Goal: Task Accomplishment & Management: Complete application form

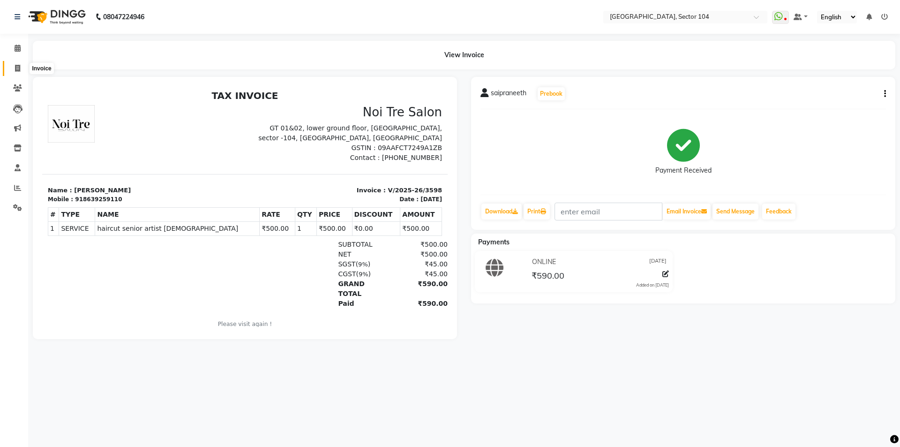
click at [19, 65] on icon at bounding box center [17, 68] width 5 height 7
select select "service"
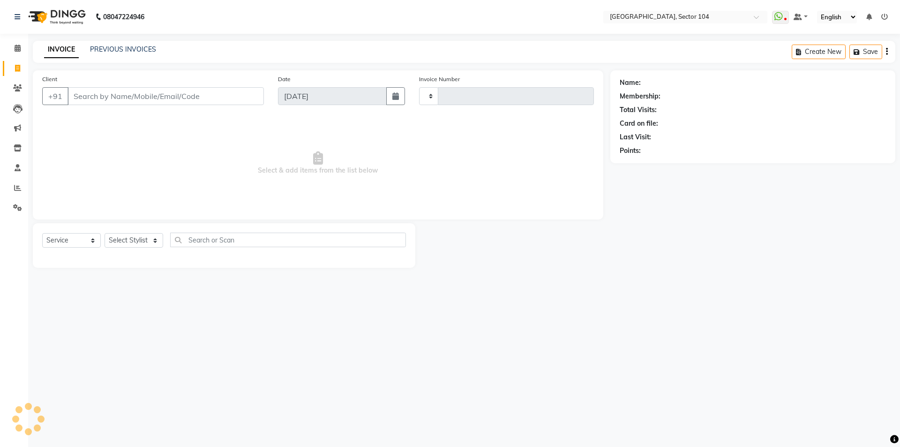
click at [101, 92] on input "Client" at bounding box center [165, 96] width 196 height 18
type input "ti"
type input "3599"
type input "tin"
select select "4009"
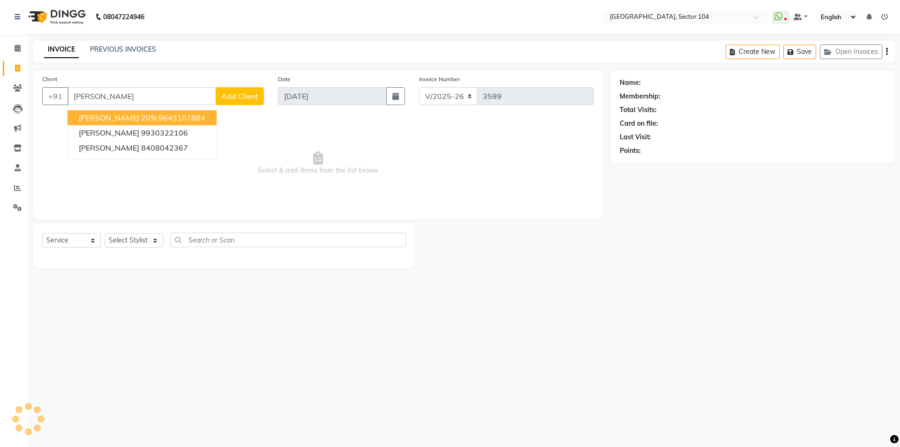
click at [158, 116] on ngb-highlight "9643107884" at bounding box center [181, 117] width 47 height 9
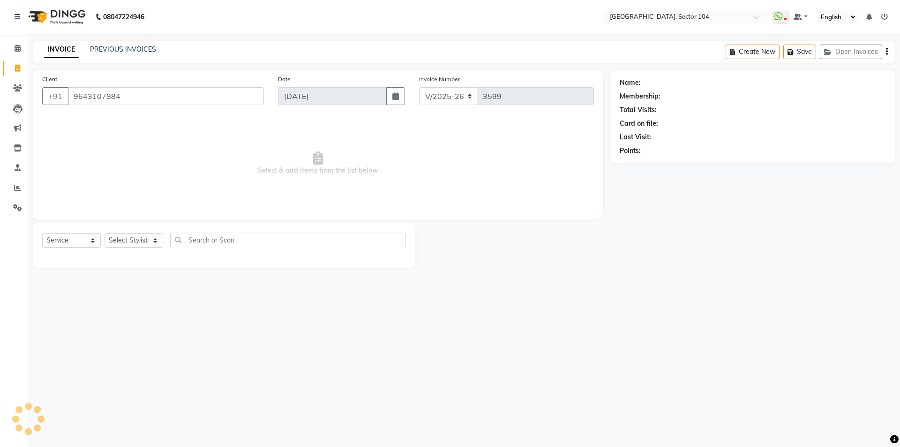
type input "9643107884"
click at [121, 238] on select "Select Stylist" at bounding box center [134, 240] width 59 height 15
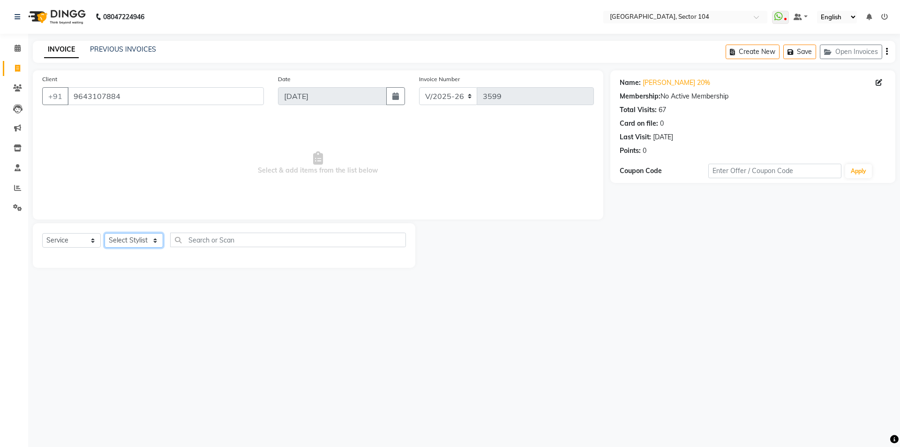
select select "20898"
click at [105, 233] on select "Select Stylist [PERSON_NAME] [PERSON_NAME] [PERSON_NAME] [PERSON_NAME] [PERSON_…" at bounding box center [134, 240] width 59 height 15
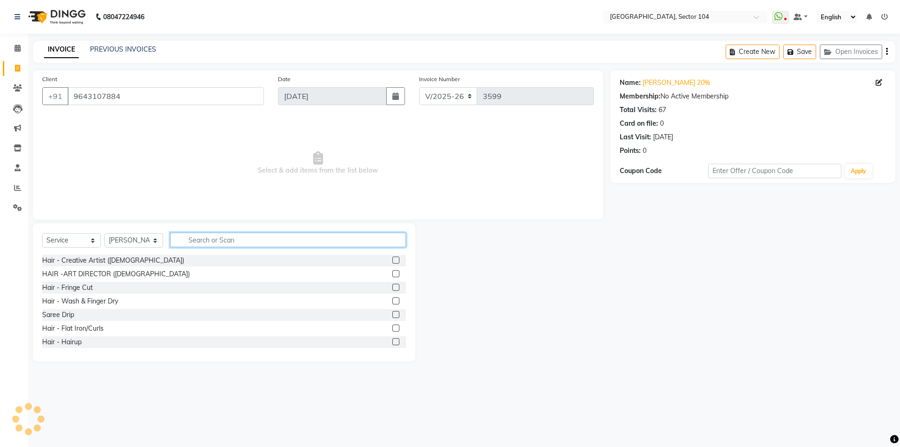
click at [198, 241] on input "text" at bounding box center [288, 239] width 236 height 15
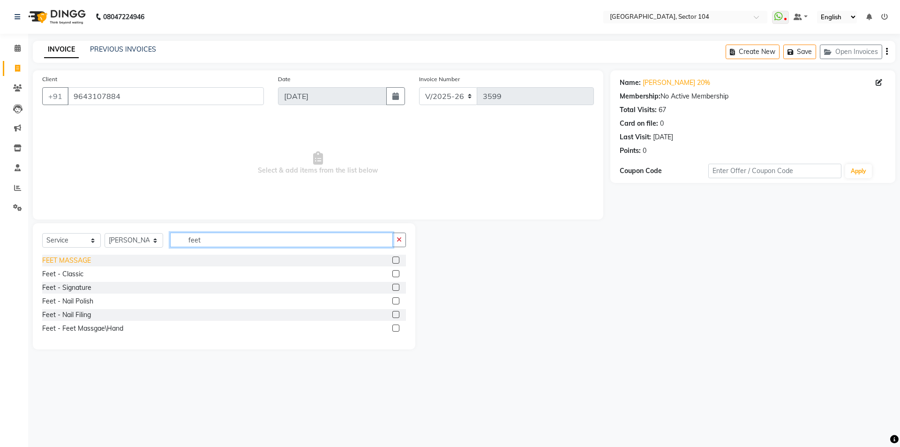
type input "feet"
click at [76, 260] on div "FEET MASSAGE" at bounding box center [66, 260] width 49 height 10
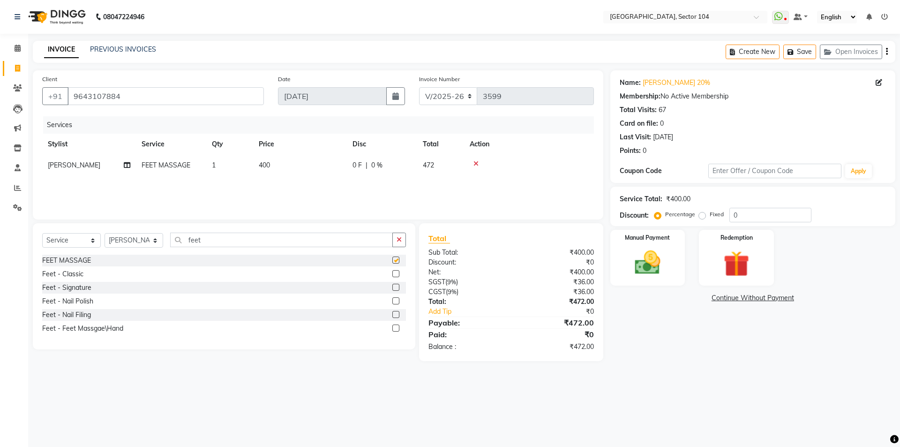
checkbox input "false"
click at [302, 161] on td "400" at bounding box center [300, 165] width 94 height 21
select select "20898"
click at [333, 164] on input "400" at bounding box center [344, 167] width 82 height 15
type input "500"
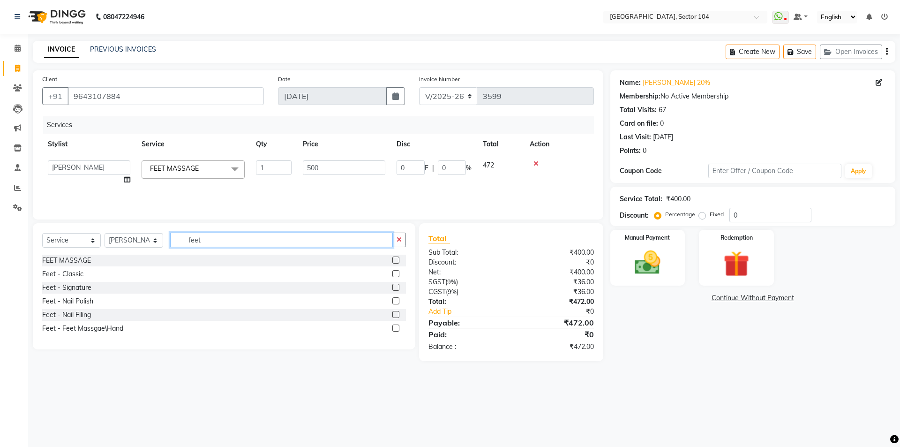
click at [248, 242] on input "feet" at bounding box center [281, 239] width 223 height 15
click at [247, 242] on input "feet" at bounding box center [281, 239] width 223 height 15
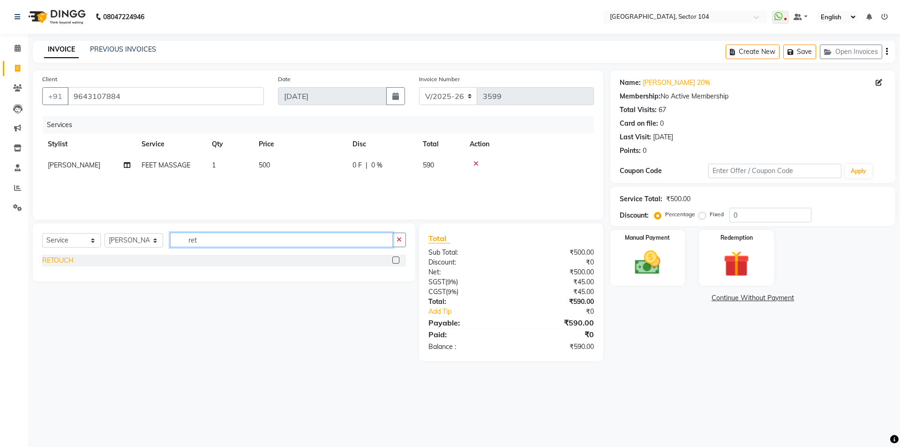
type input "ret"
click at [60, 259] on div "RETOUCH" at bounding box center [57, 260] width 31 height 10
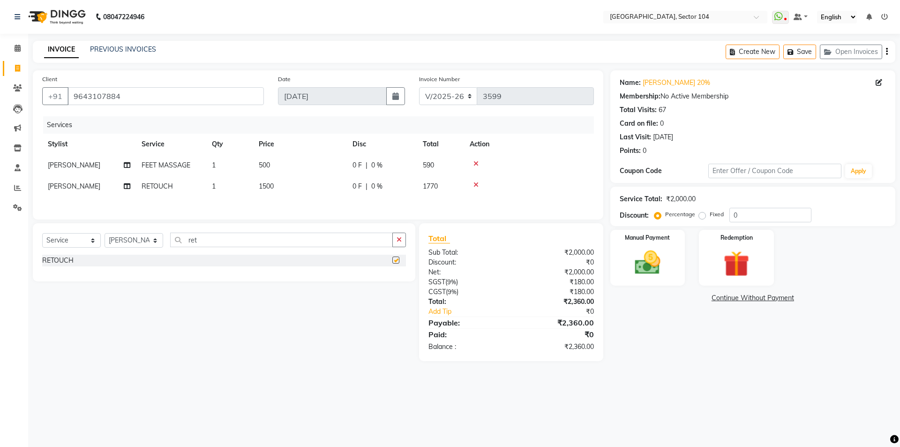
checkbox input "false"
click at [318, 186] on td "1500" at bounding box center [300, 186] width 94 height 21
select select "20898"
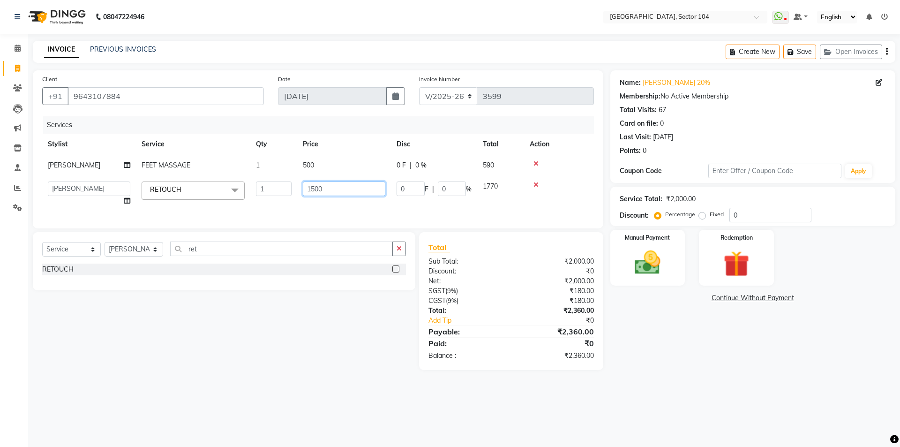
click at [336, 185] on input "1500" at bounding box center [344, 188] width 82 height 15
type input "1800"
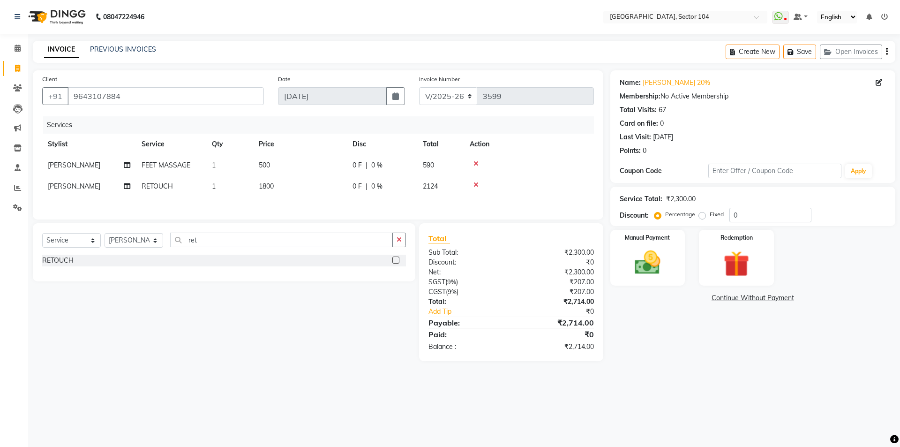
click at [98, 187] on td "[PERSON_NAME]" at bounding box center [89, 186] width 94 height 21
select select "20898"
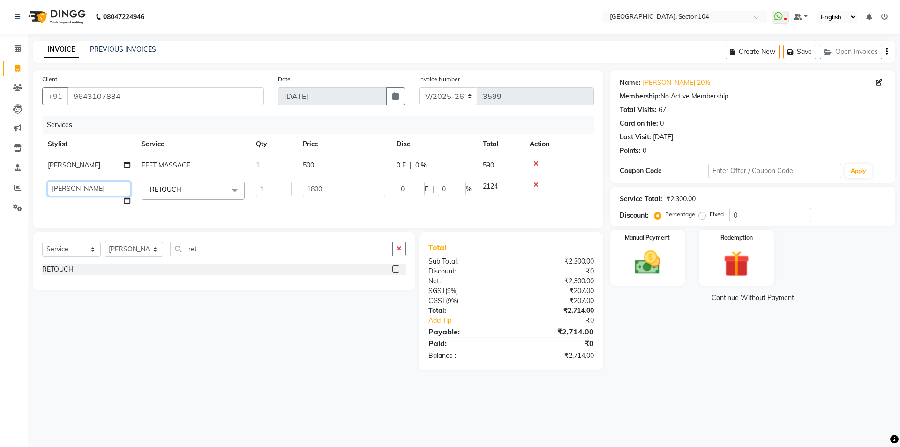
click at [98, 187] on select "[PERSON_NAME] [PERSON_NAME] [PERSON_NAME] [PERSON_NAME] [PERSON_NAME] vihar [PE…" at bounding box center [89, 188] width 82 height 15
select select "20473"
click at [698, 359] on div "Name: [PERSON_NAME] 20% Membership: No Active Membership Total Visits: 67 Card …" at bounding box center [756, 219] width 292 height 299
click at [767, 219] on input "0" at bounding box center [770, 215] width 82 height 15
type input "20"
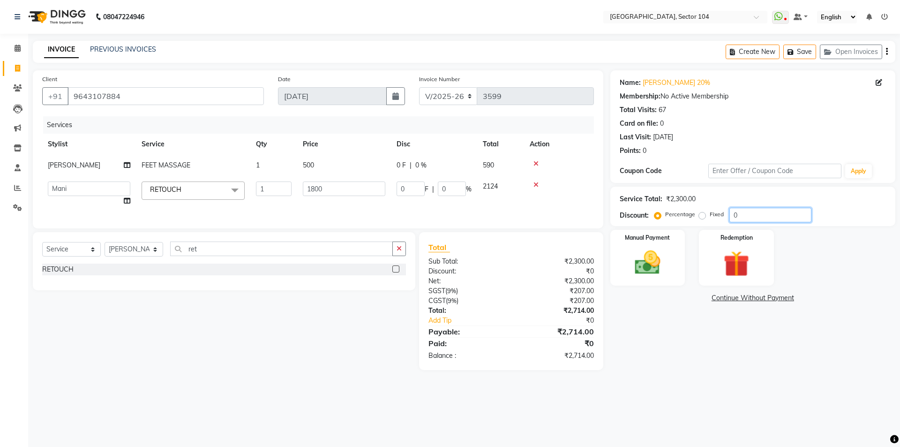
type input "360"
type input "20"
click at [642, 372] on div "Name: [PERSON_NAME] 20% Membership: No Active Membership Total Visits: 67 Card …" at bounding box center [756, 224] width 292 height 309
click at [90, 196] on td "[PERSON_NAME] [PERSON_NAME] [PERSON_NAME] [PERSON_NAME] [PERSON_NAME] vihar [PE…" at bounding box center [89, 194] width 94 height 36
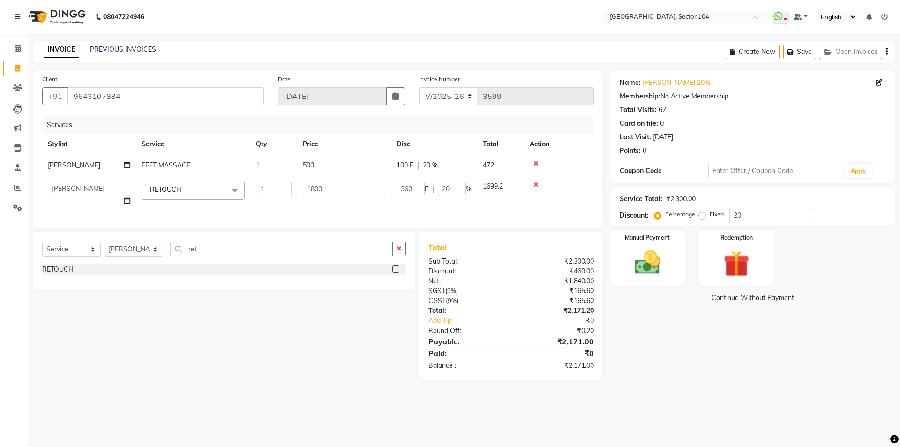
select select "20898"
click at [646, 367] on div "Name: [PERSON_NAME] 20% Membership: No Active Membership Total Visits: 67 Card …" at bounding box center [756, 224] width 292 height 309
click at [664, 256] on img at bounding box center [648, 262] width 44 height 31
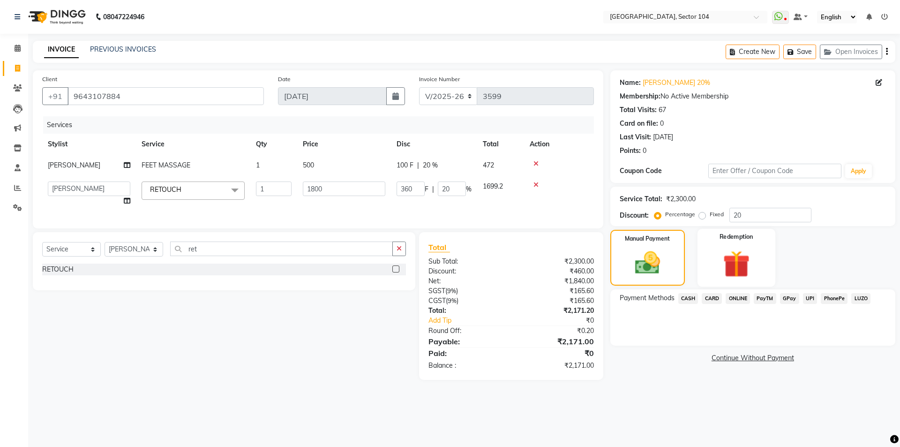
click at [722, 264] on img at bounding box center [736, 263] width 44 height 33
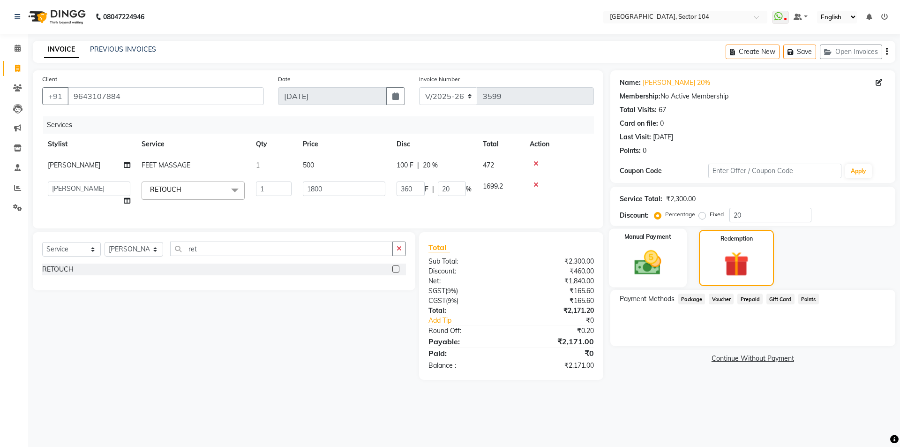
click at [670, 267] on div "Manual Payment" at bounding box center [647, 258] width 78 height 59
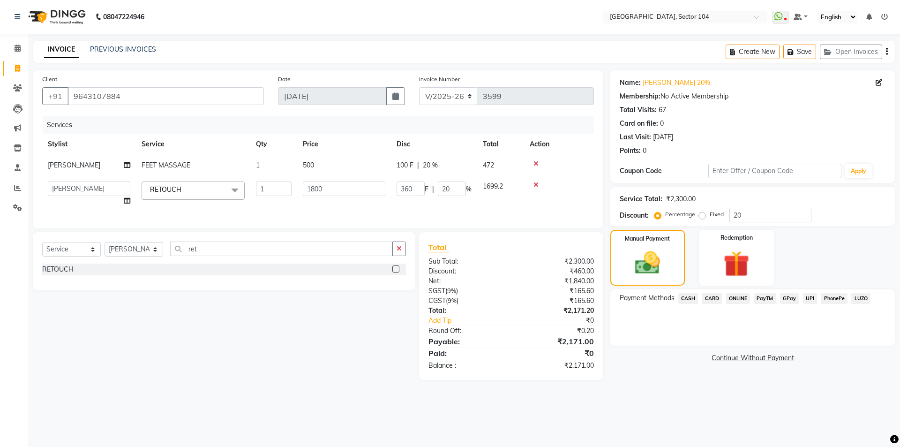
click at [735, 293] on span "ONLINE" at bounding box center [737, 298] width 24 height 11
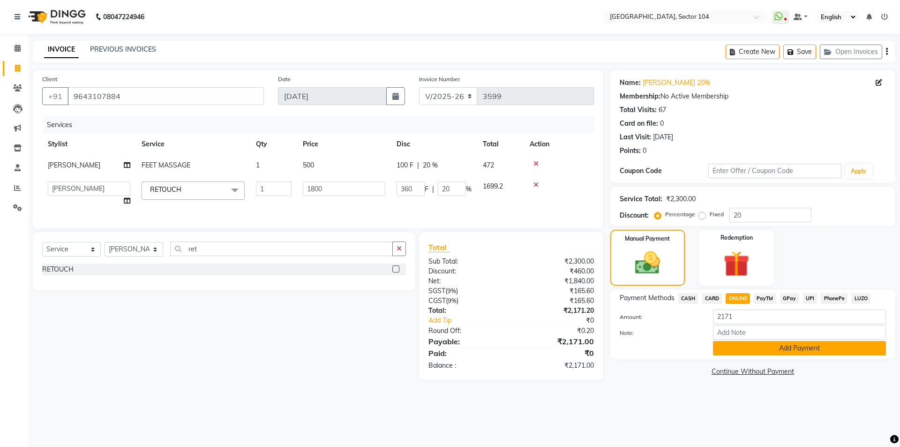
click at [747, 355] on button "Add Payment" at bounding box center [799, 348] width 173 height 15
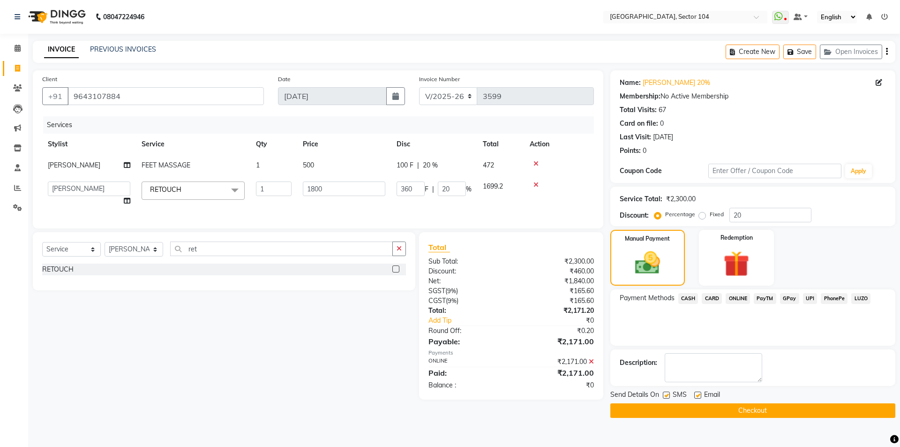
click at [719, 419] on main "INVOICE PREVIOUS INVOICES Create New Save Open Invoices Client [PHONE_NUMBER] D…" at bounding box center [464, 236] width 872 height 391
click at [728, 412] on button "Checkout" at bounding box center [752, 410] width 285 height 15
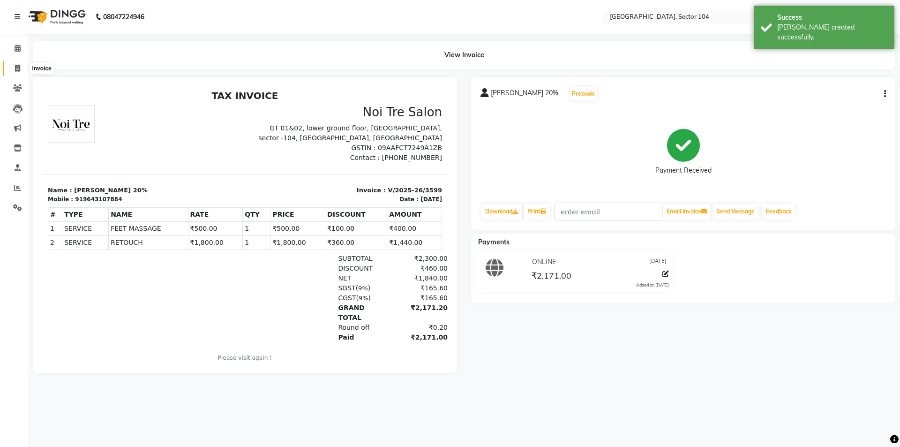
click at [19, 67] on icon at bounding box center [17, 68] width 5 height 7
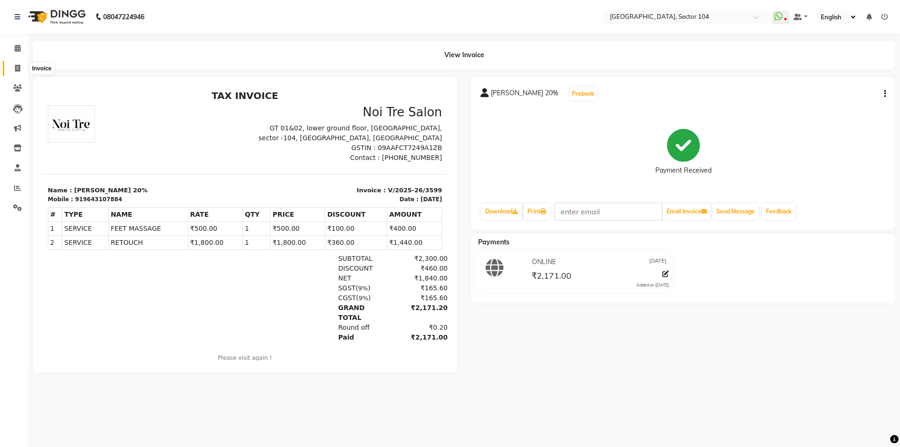
select select "service"
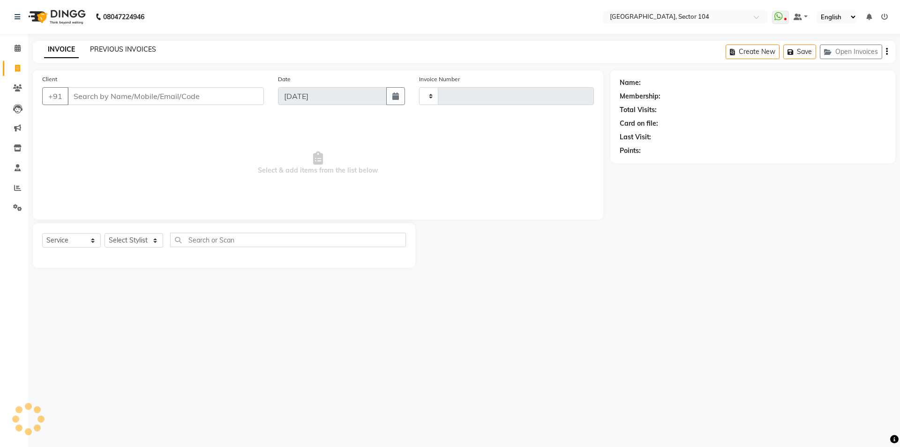
click at [97, 51] on link "PREVIOUS INVOICES" at bounding box center [123, 49] width 66 height 8
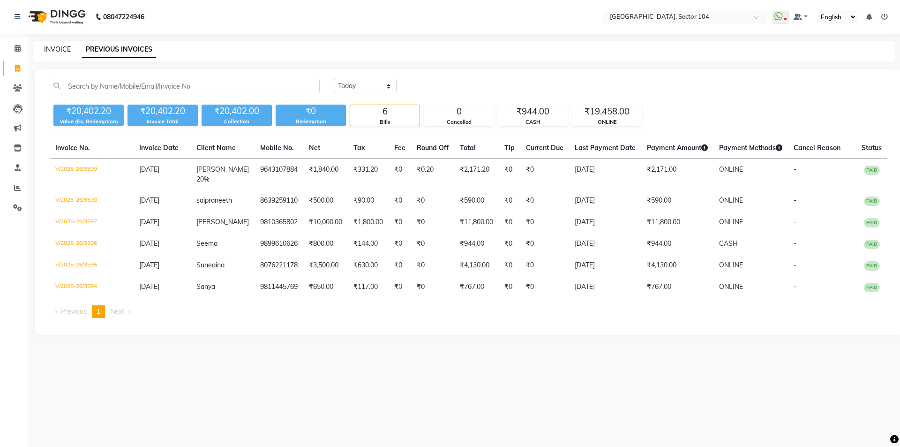
click at [64, 50] on link "INVOICE" at bounding box center [57, 49] width 27 height 8
select select "4009"
select select "service"
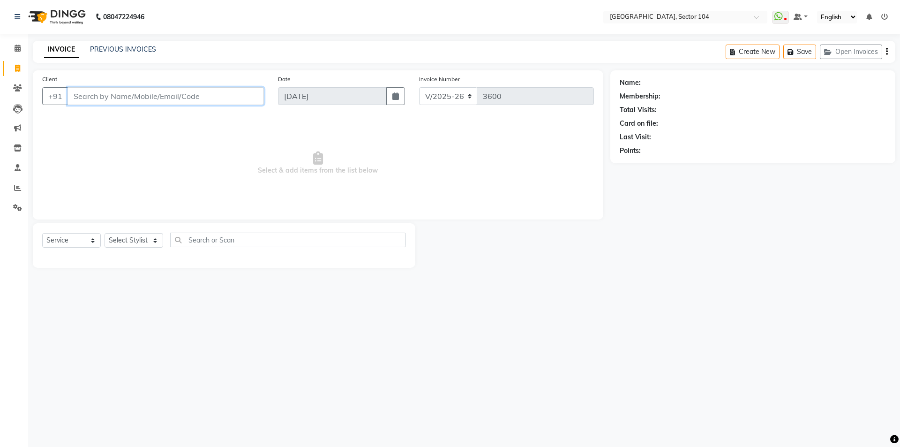
click at [149, 99] on input "Client" at bounding box center [165, 96] width 196 height 18
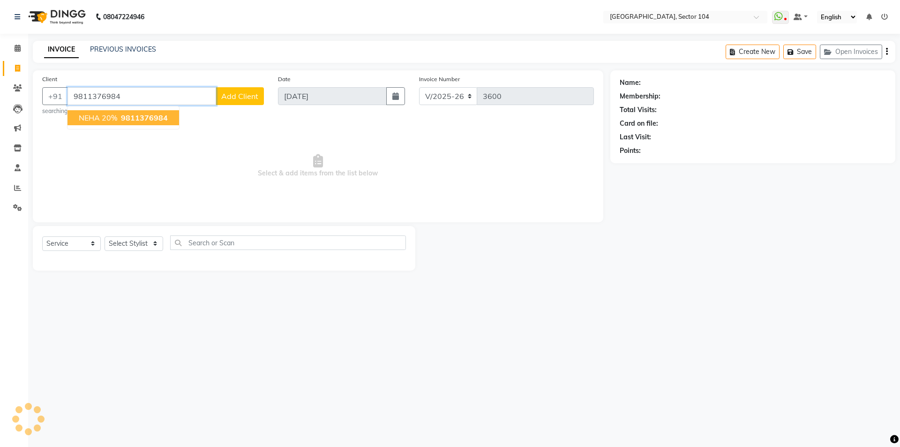
type input "9811376984"
click at [138, 123] on button "NEHA 20% 9811376984" at bounding box center [123, 117] width 112 height 15
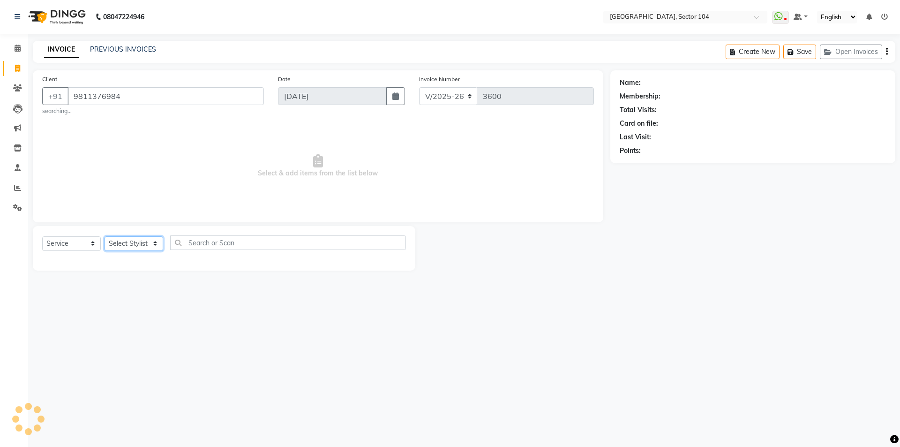
click at [130, 243] on select "Select Stylist [PERSON_NAME] [PERSON_NAME] [PERSON_NAME] [PERSON_NAME] [PERSON_…" at bounding box center [134, 243] width 59 height 15
select select "20899"
click at [105, 236] on select "Select Stylist [PERSON_NAME] [PERSON_NAME] [PERSON_NAME] [PERSON_NAME] [PERSON_…" at bounding box center [134, 243] width 59 height 15
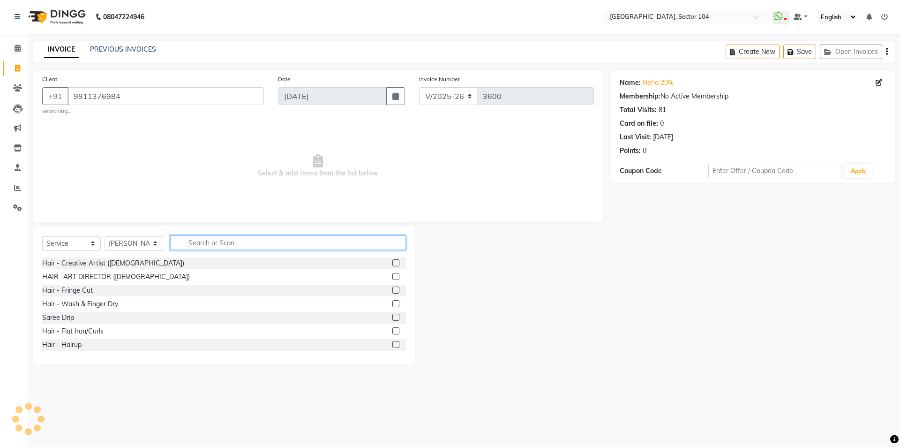
click at [234, 248] on input "text" at bounding box center [288, 242] width 236 height 15
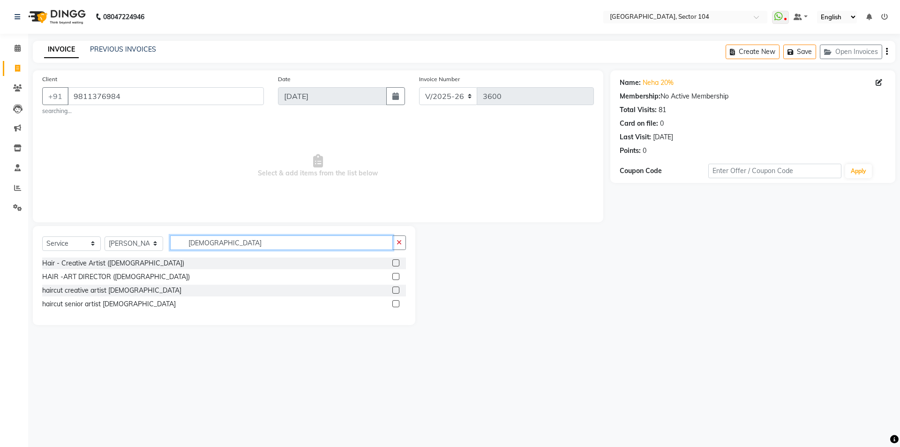
type input "[DEMOGRAPHIC_DATA]"
click at [108, 298] on div "haircut senior artist [DEMOGRAPHIC_DATA]" at bounding box center [224, 304] width 364 height 12
click at [107, 303] on div "haircut senior artist [DEMOGRAPHIC_DATA]" at bounding box center [109, 304] width 134 height 10
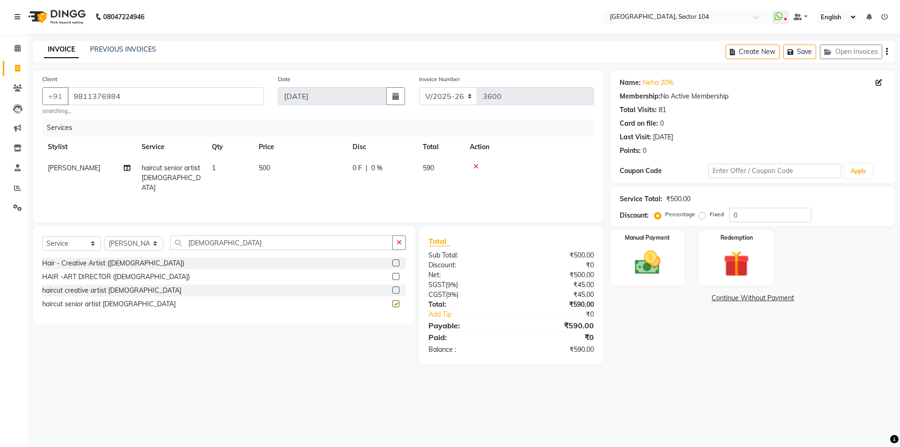
checkbox input "false"
click at [235, 245] on input "[DEMOGRAPHIC_DATA]" at bounding box center [281, 242] width 223 height 15
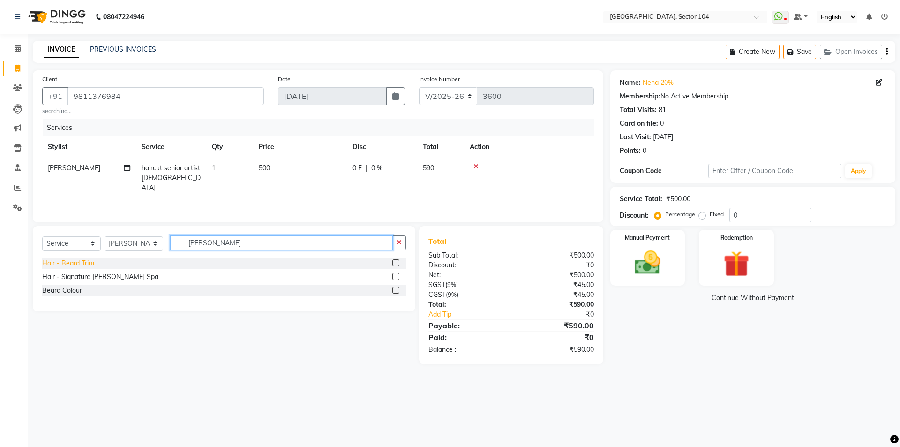
type input "[PERSON_NAME]"
click at [82, 260] on div "Hair - Beard Trim" at bounding box center [68, 263] width 52 height 10
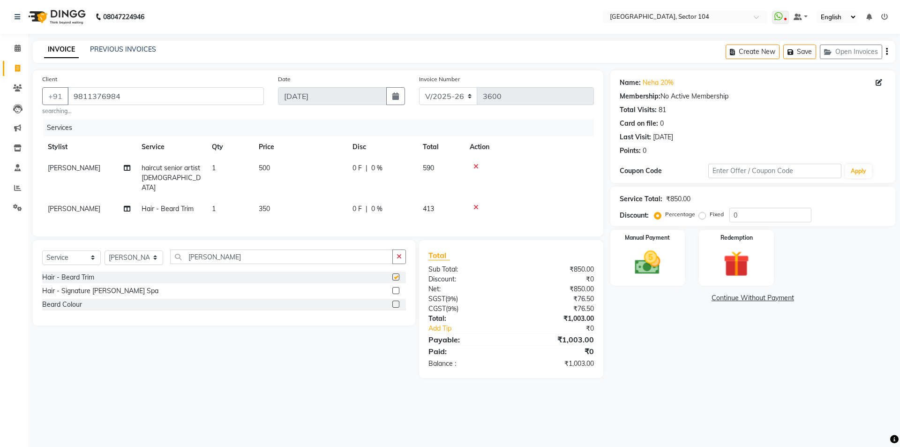
checkbox input "false"
click at [750, 215] on input "0" at bounding box center [770, 215] width 82 height 15
type input "20"
click at [674, 367] on div "Name: Neha 20% Membership: No Active Membership Total Visits: 81 Card on file: …" at bounding box center [756, 228] width 292 height 317
click at [670, 254] on div "Manual Payment" at bounding box center [647, 258] width 78 height 58
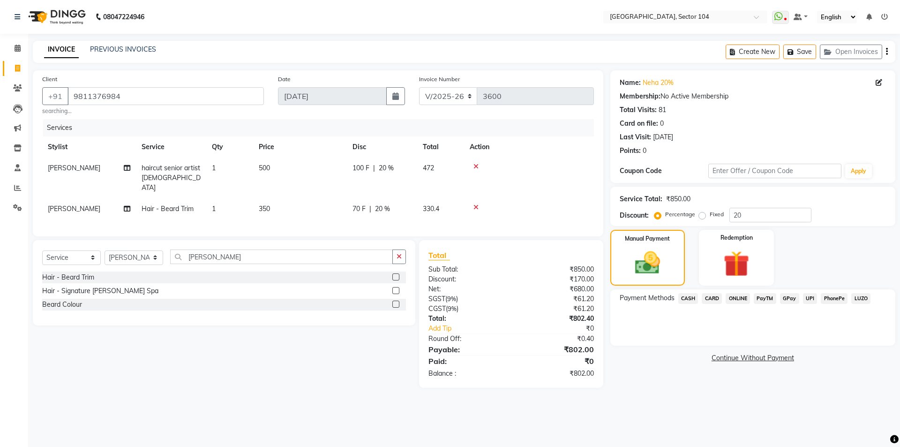
click at [741, 296] on span "ONLINE" at bounding box center [737, 298] width 24 height 11
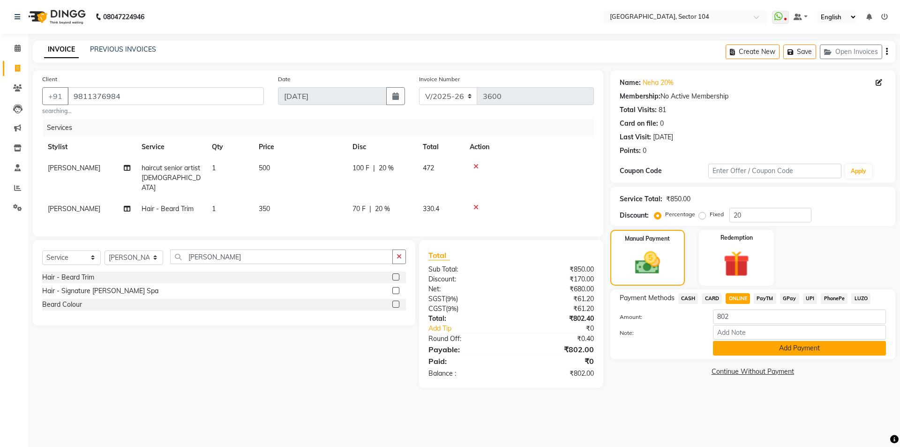
click at [784, 352] on button "Add Payment" at bounding box center [799, 348] width 173 height 15
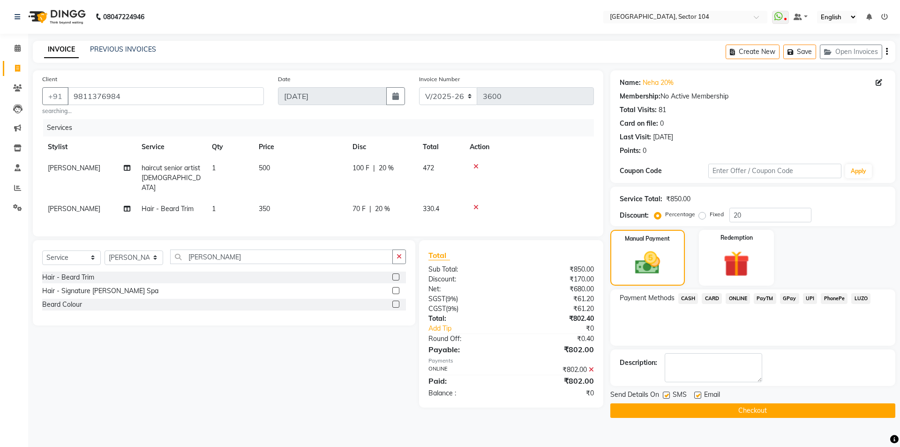
click at [744, 409] on button "Checkout" at bounding box center [752, 410] width 285 height 15
